Goal: Task Accomplishment & Management: Manage account settings

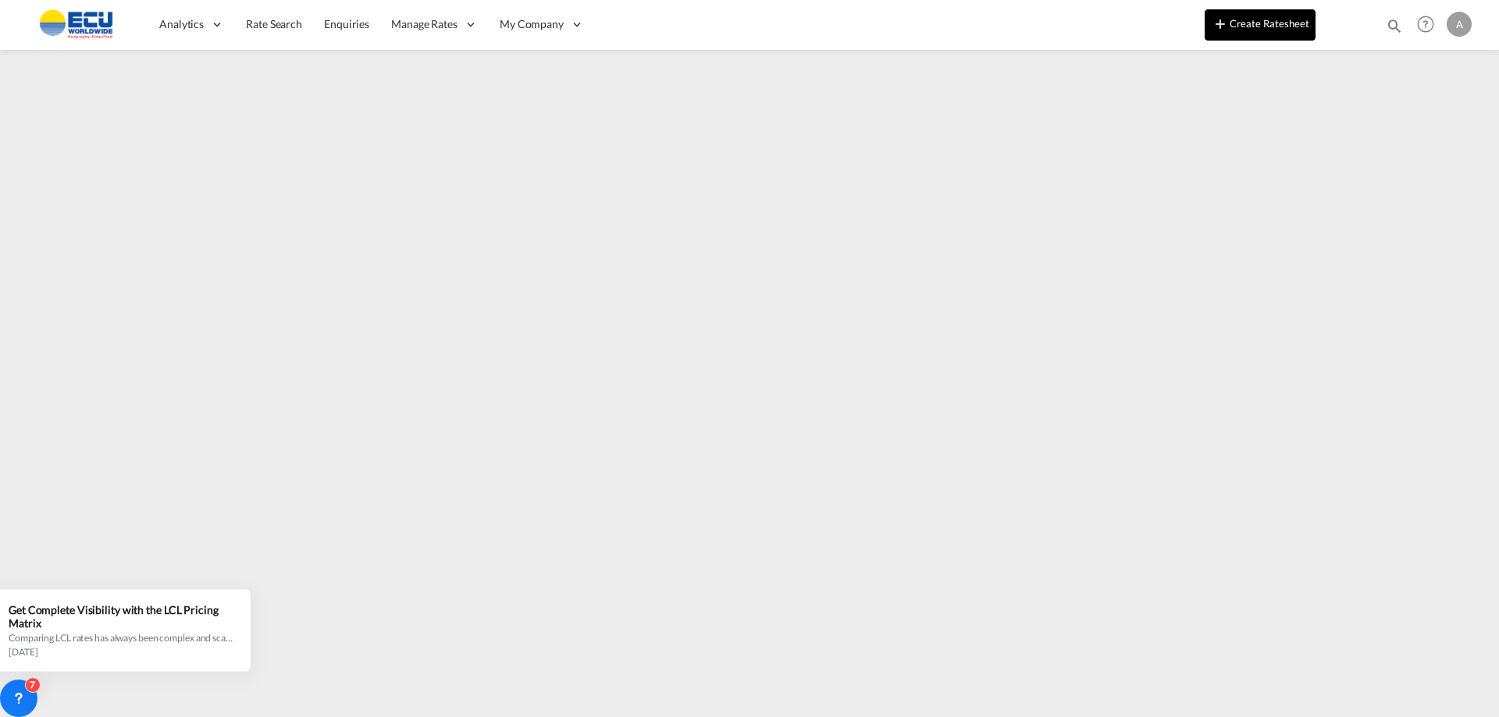
click at [1268, 22] on button "Create Ratesheet" at bounding box center [1259, 24] width 111 height 31
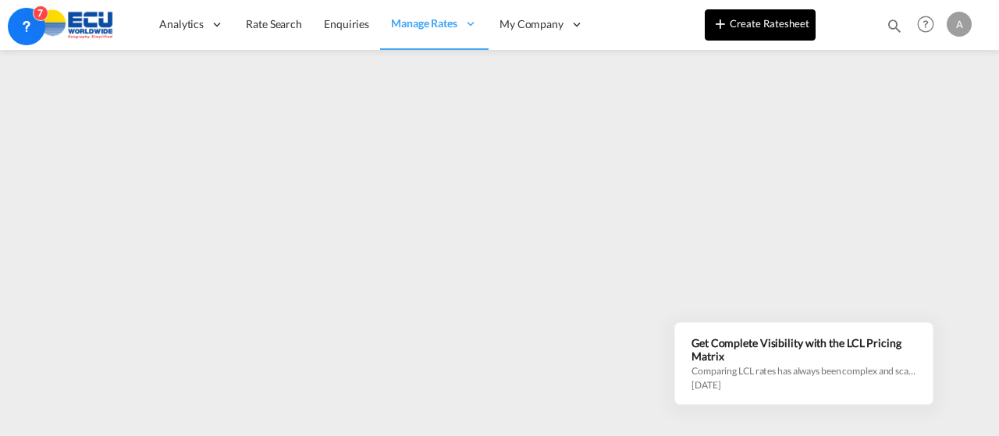
click at [777, 29] on button "Create Ratesheet" at bounding box center [760, 24] width 111 height 31
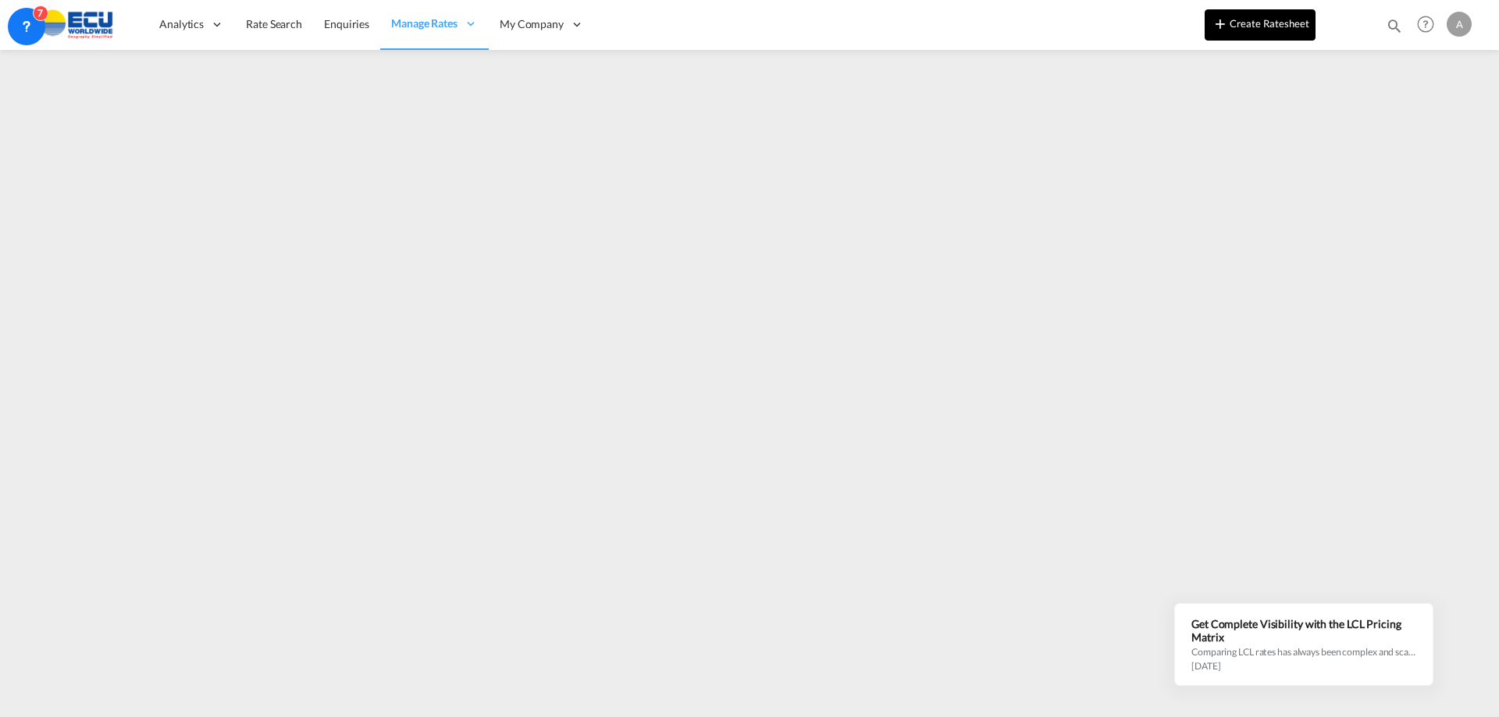
click at [1292, 28] on button "Create Ratesheet" at bounding box center [1259, 24] width 111 height 31
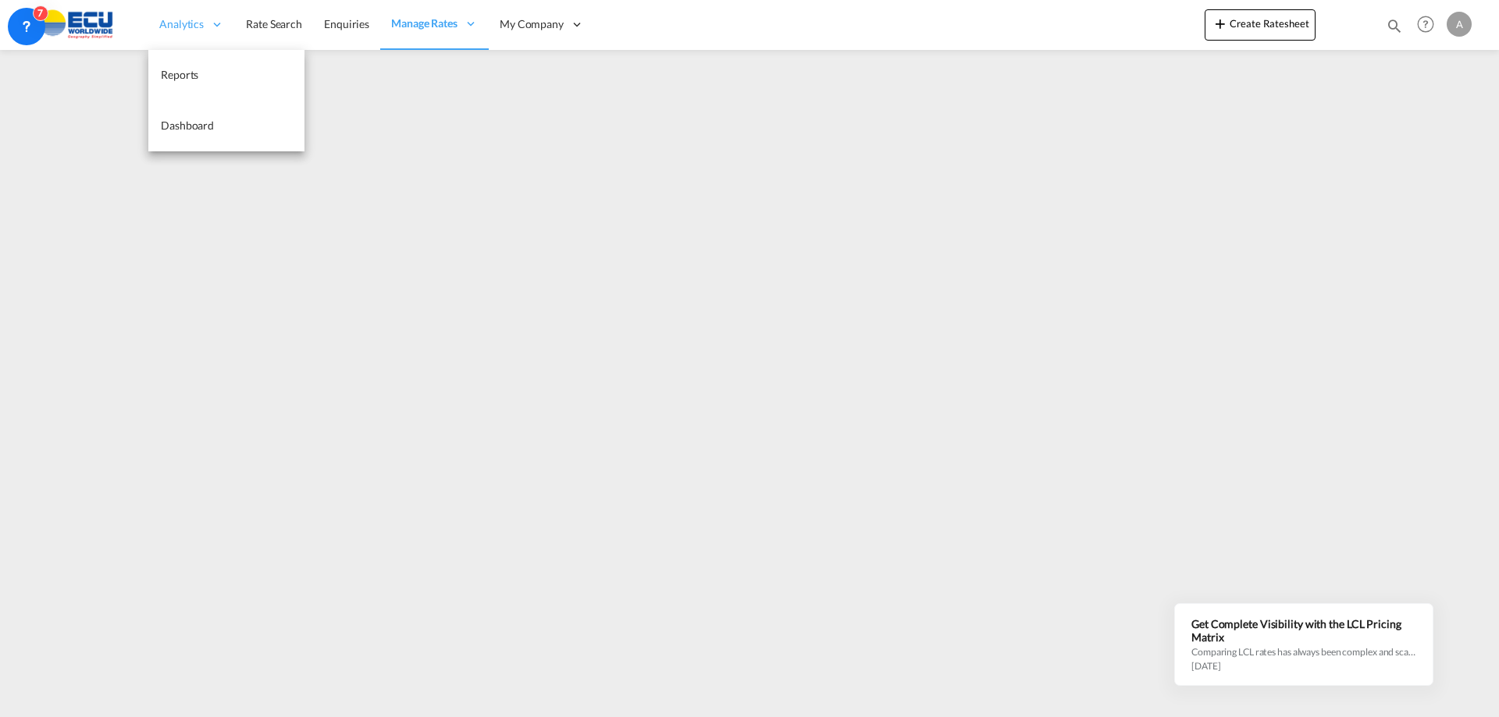
click at [196, 22] on span "Analytics" at bounding box center [181, 24] width 44 height 16
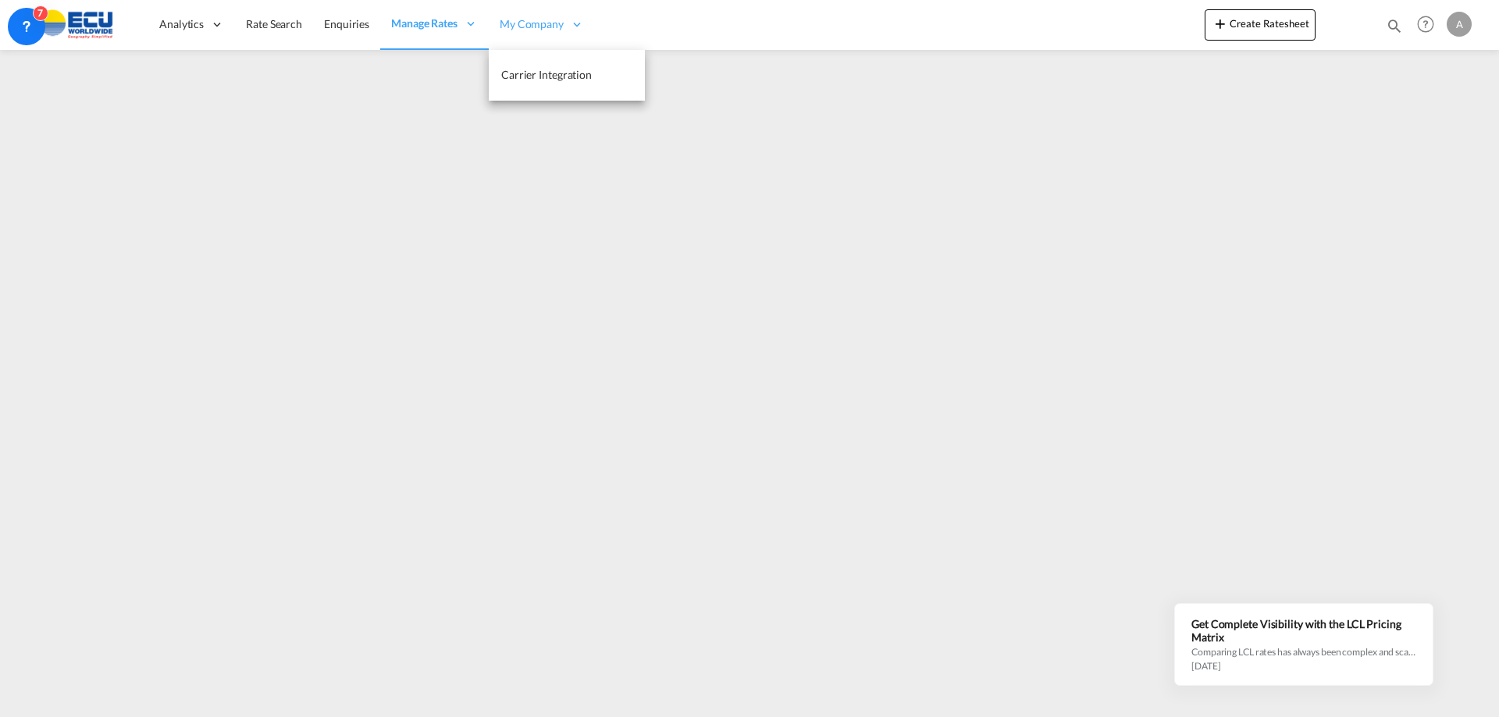
click at [553, 27] on span "My Company" at bounding box center [532, 24] width 64 height 16
click at [548, 22] on span "My Company" at bounding box center [532, 24] width 64 height 16
click at [1277, 19] on button "Create Ratesheet" at bounding box center [1259, 24] width 111 height 31
click at [1463, 22] on div "A" at bounding box center [1458, 24] width 25 height 25
click at [1424, 122] on button "Logout" at bounding box center [1440, 119] width 101 height 31
